Goal: Answer question/provide support

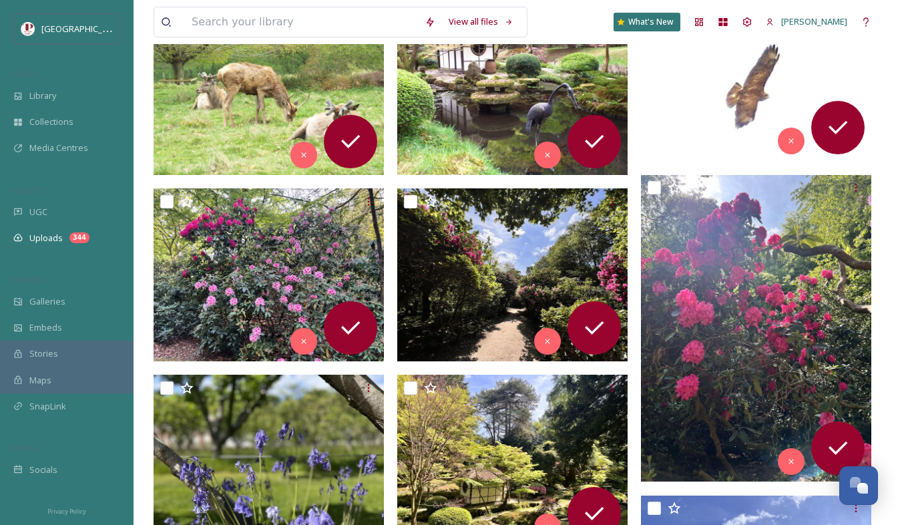
scroll to position [534, 0]
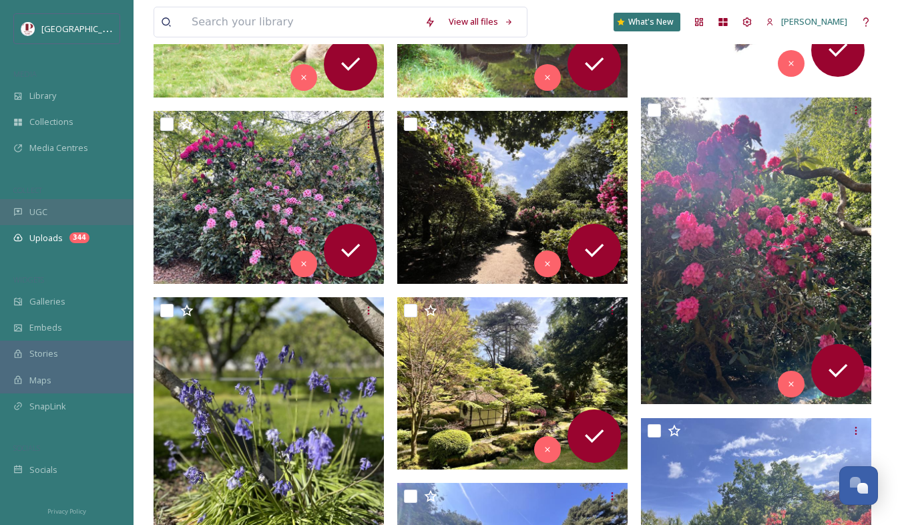
click at [29, 212] on div "UGC" at bounding box center [67, 212] width 134 height 26
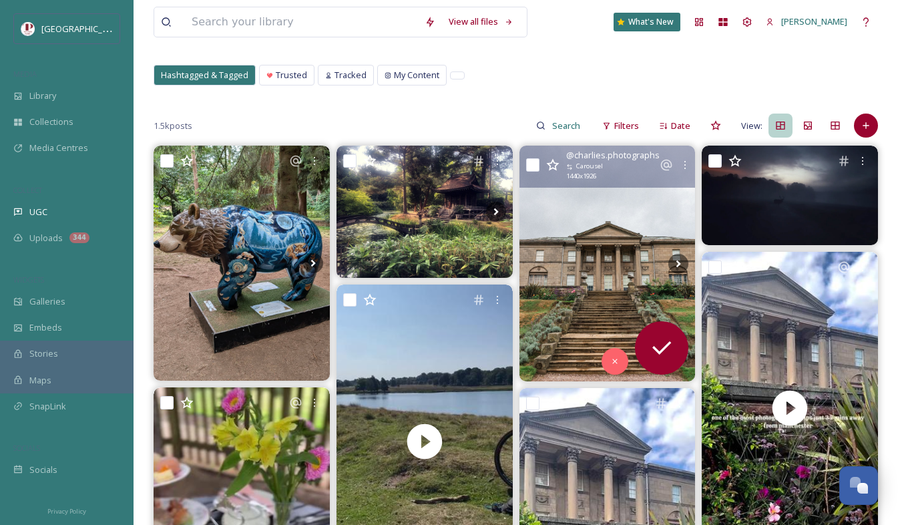
scroll to position [67, 0]
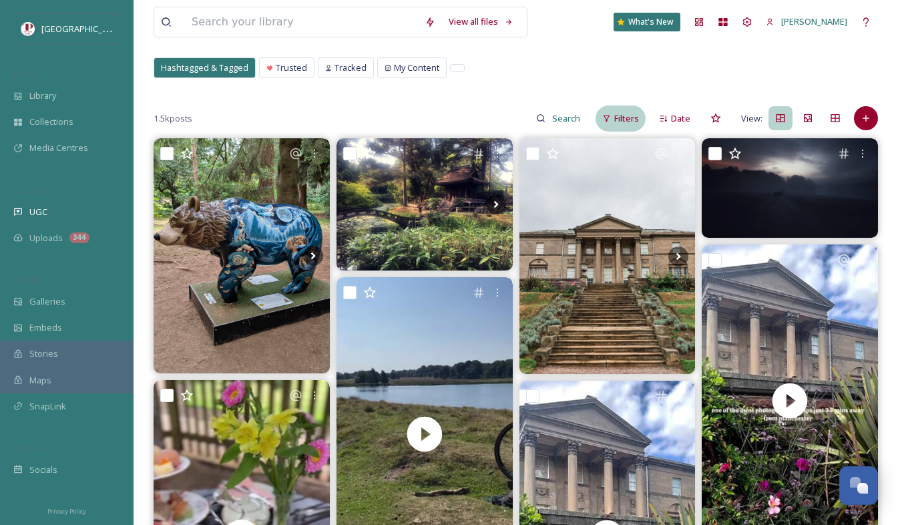
click at [612, 113] on div "Filters" at bounding box center [621, 119] width 50 height 26
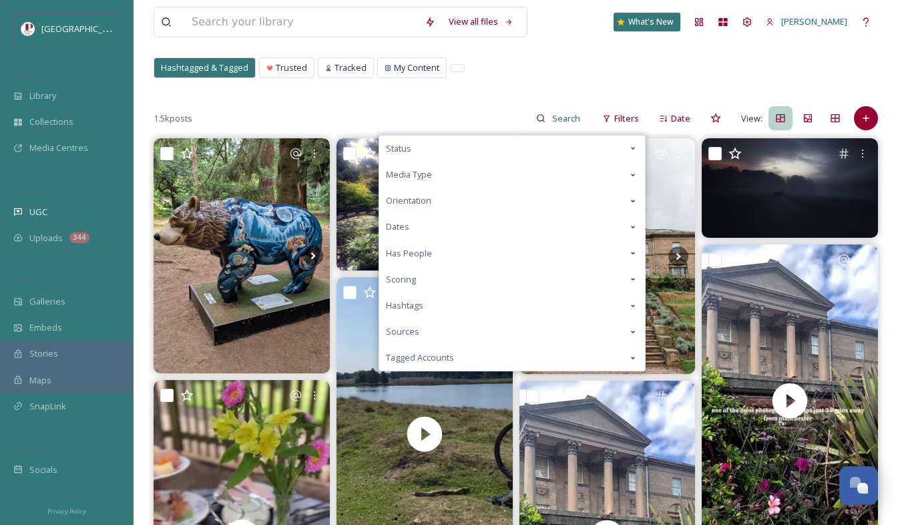
click at [423, 275] on div "Scoring" at bounding box center [512, 279] width 266 height 26
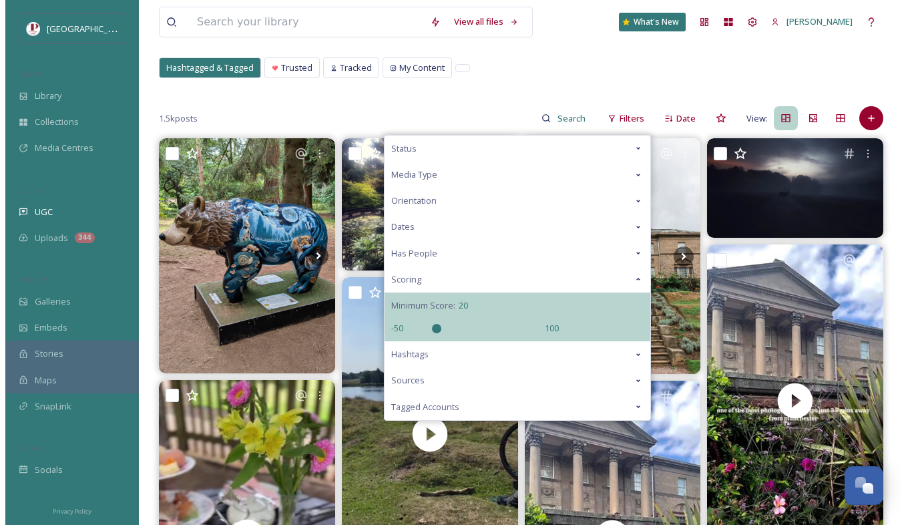
scroll to position [0, 0]
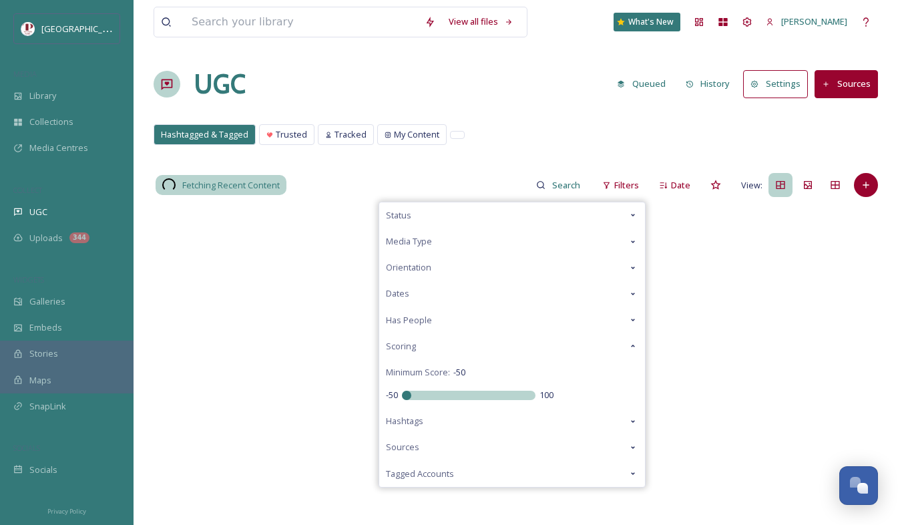
drag, startPoint x: 467, startPoint y: 328, endPoint x: 325, endPoint y: 319, distance: 141.9
type input "-50"
click at [402, 391] on input "range" at bounding box center [469, 395] width 134 height 9
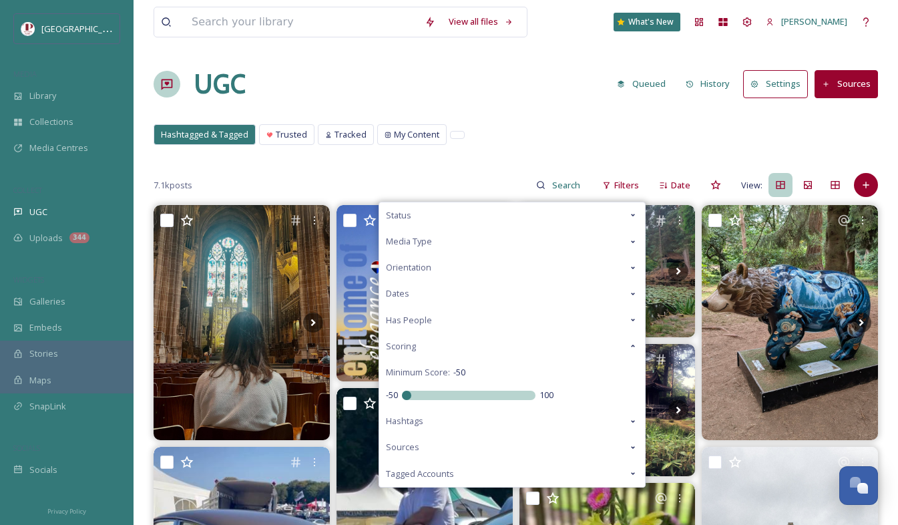
click at [503, 102] on div "UGC Queued History Settings Sources" at bounding box center [516, 84] width 725 height 40
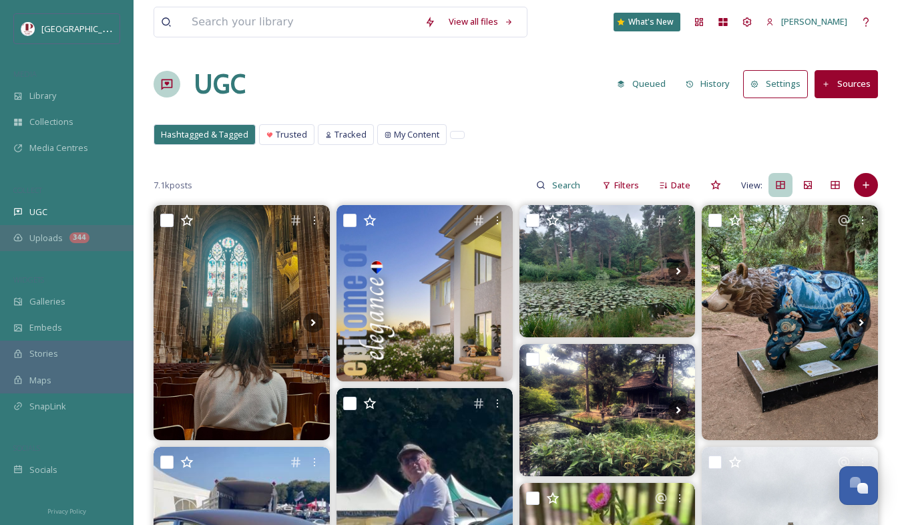
click at [79, 244] on div "Uploads 344" at bounding box center [67, 238] width 134 height 26
